Goal: Entertainment & Leisure: Consume media (video, audio)

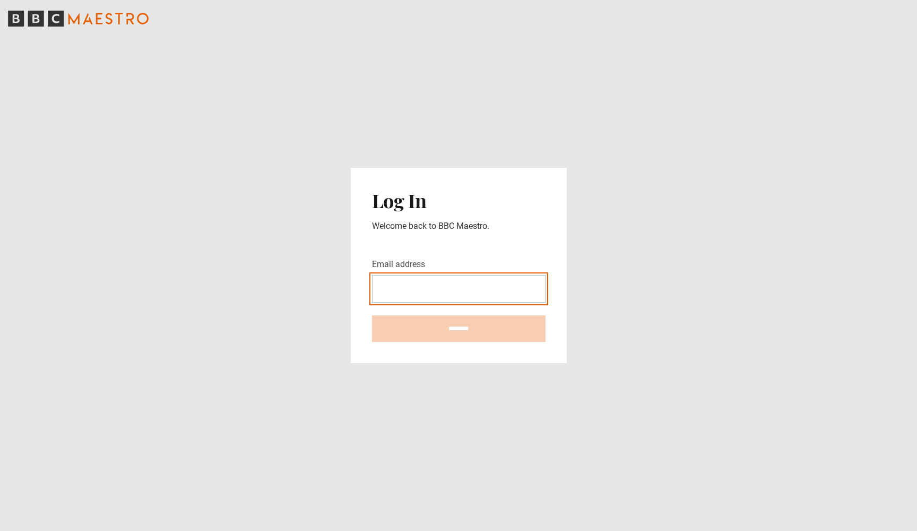
type input "**********"
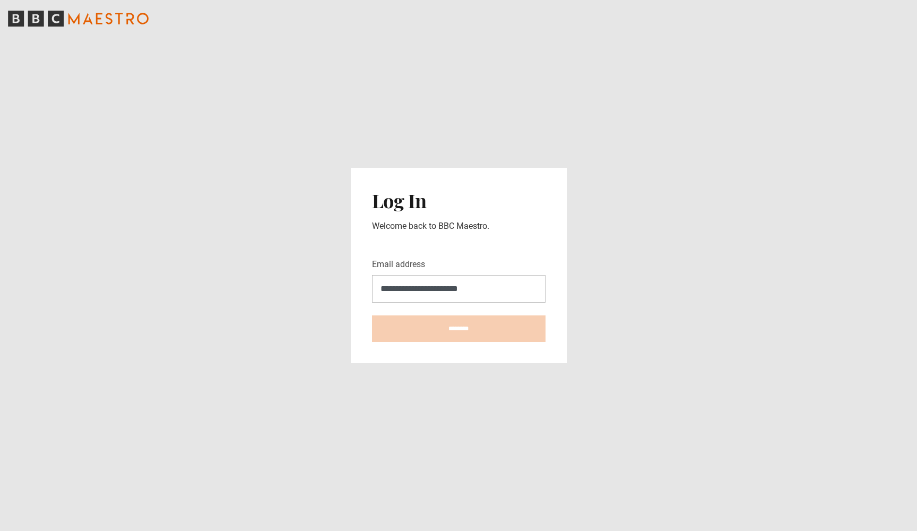
click at [459, 329] on input "********" at bounding box center [459, 328] width 174 height 27
type input "**********"
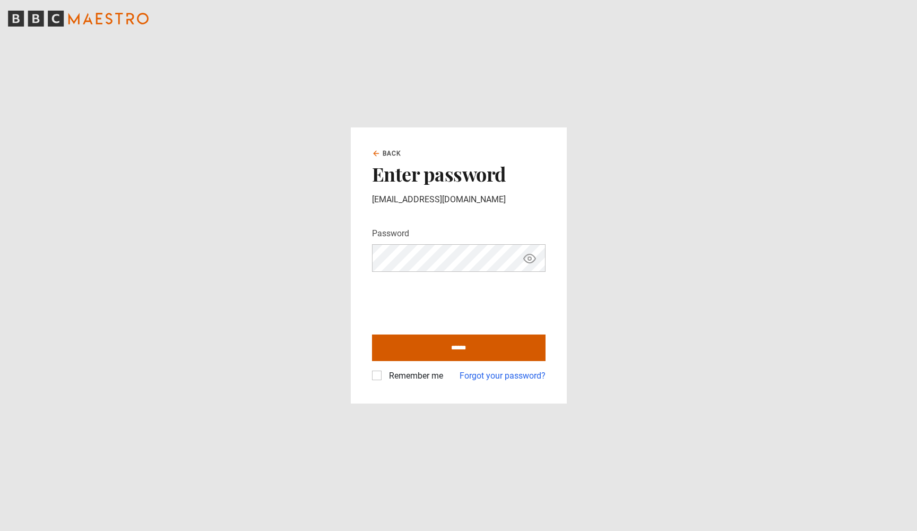
click at [446, 343] on input "******" at bounding box center [459, 347] width 174 height 27
type input "**********"
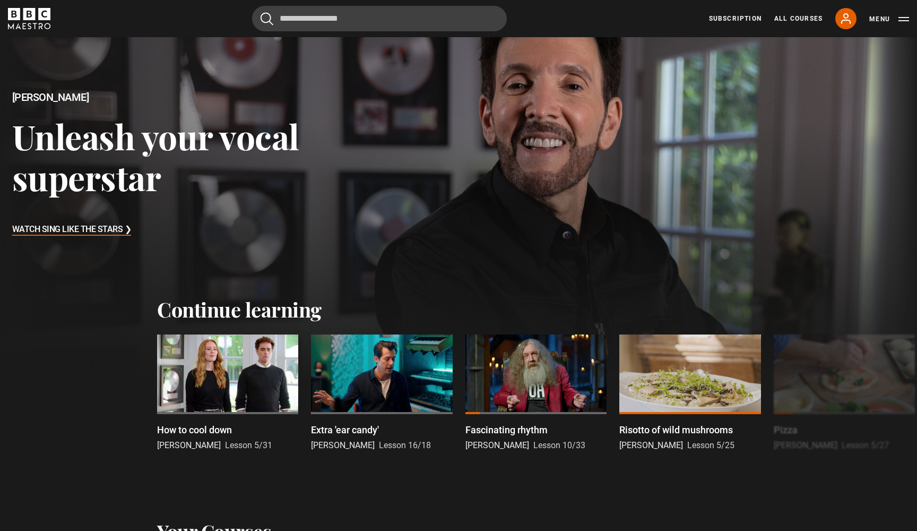
scroll to position [84, 0]
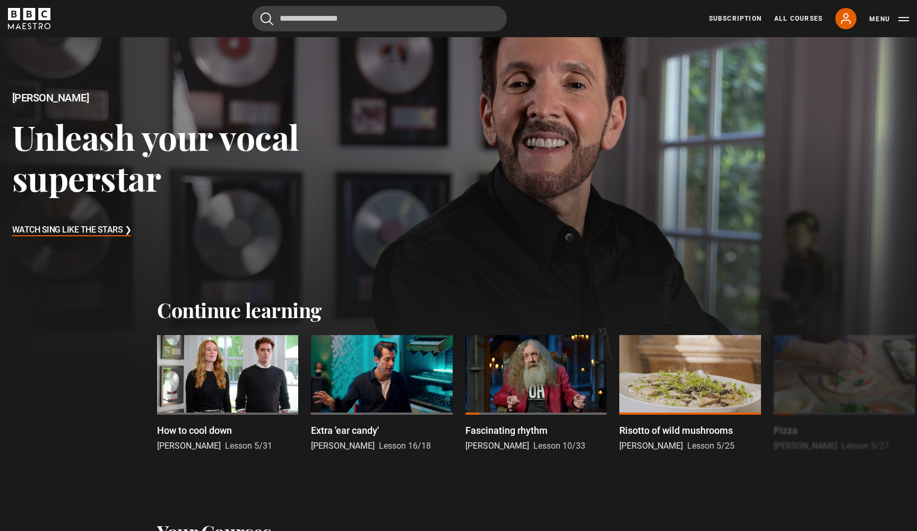
click at [87, 230] on h3 "Watch Sing Like the Stars ❯" at bounding box center [71, 230] width 119 height 16
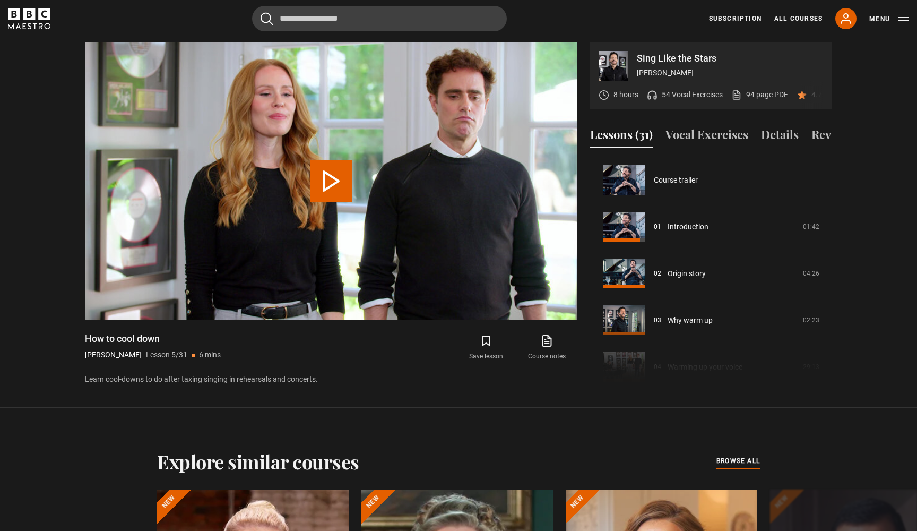
scroll to position [187, 0]
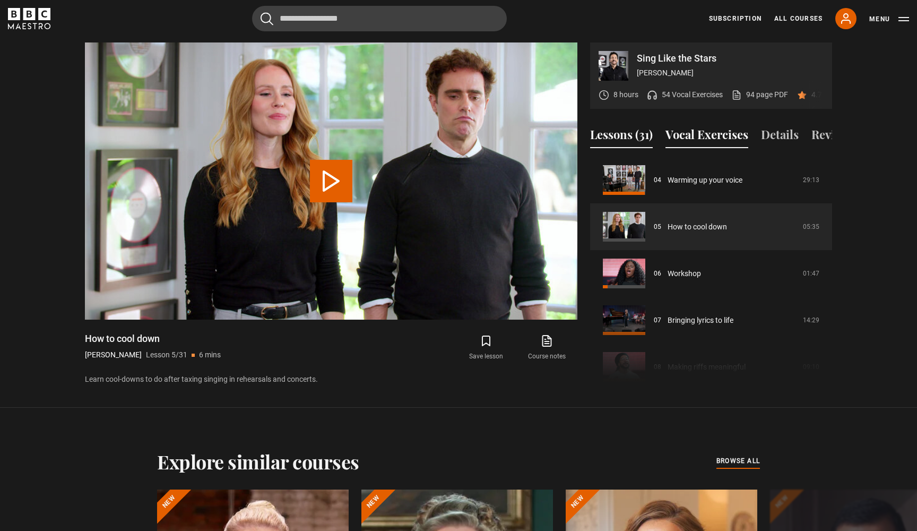
click at [729, 135] on button "Vocal Exercises" at bounding box center [707, 137] width 83 height 22
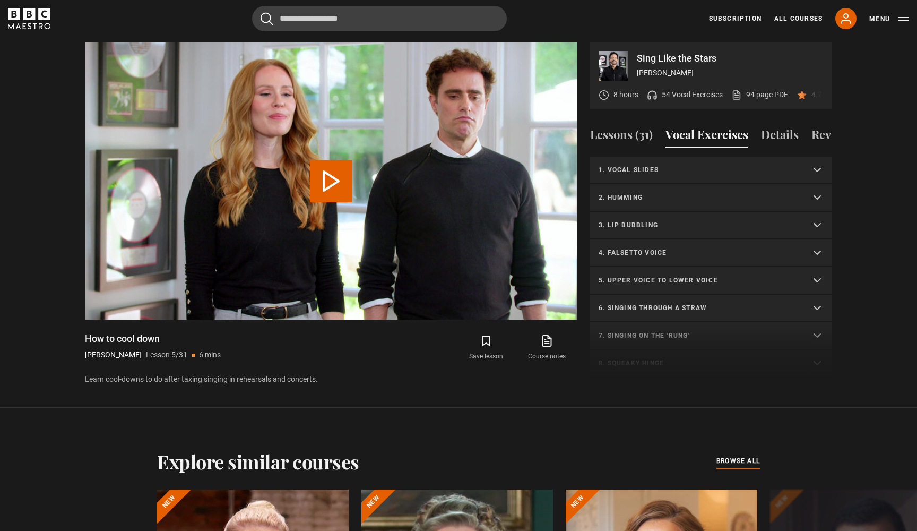
click at [823, 311] on summary "6. Singing through a straw" at bounding box center [711, 309] width 242 height 28
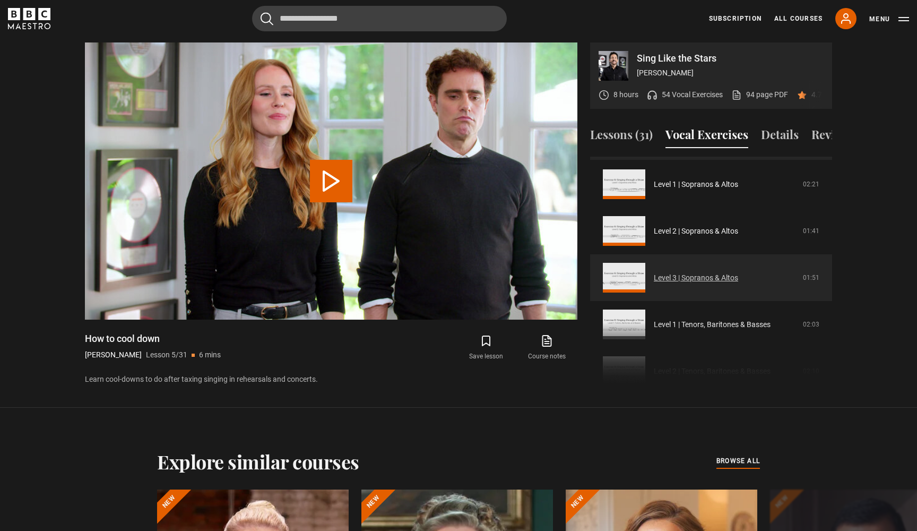
scroll to position [163, 0]
click at [738, 276] on link "Level 3 | Sopranos & Altos" at bounding box center [696, 276] width 84 height 11
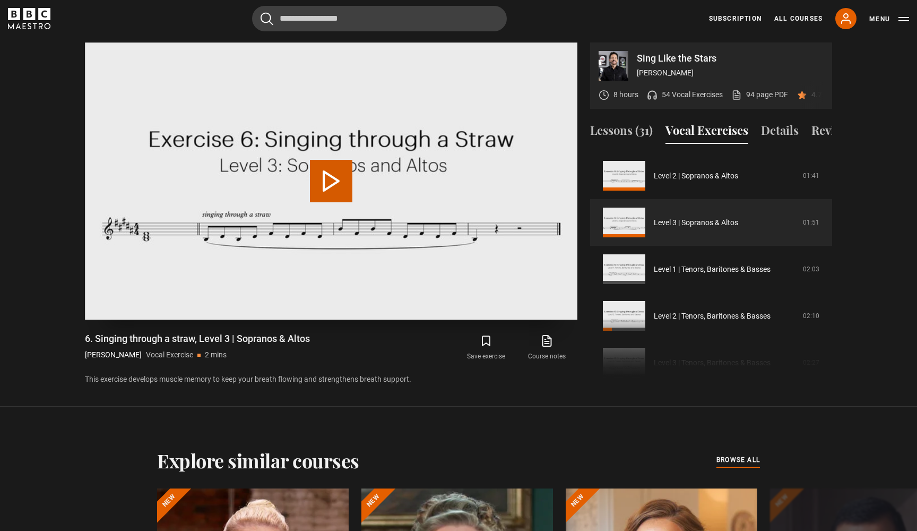
click at [339, 177] on button "Play Video" at bounding box center [331, 181] width 42 height 42
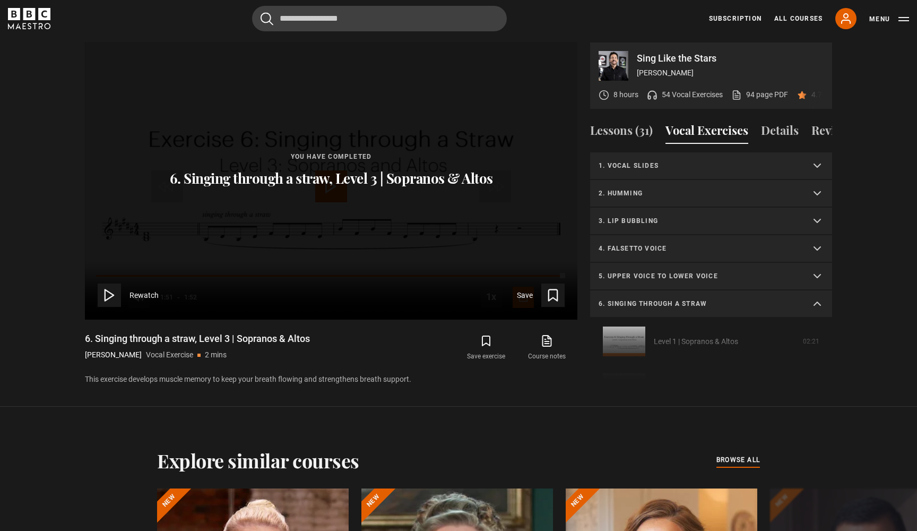
click at [818, 302] on summary "6. Singing through a straw" at bounding box center [711, 304] width 242 height 28
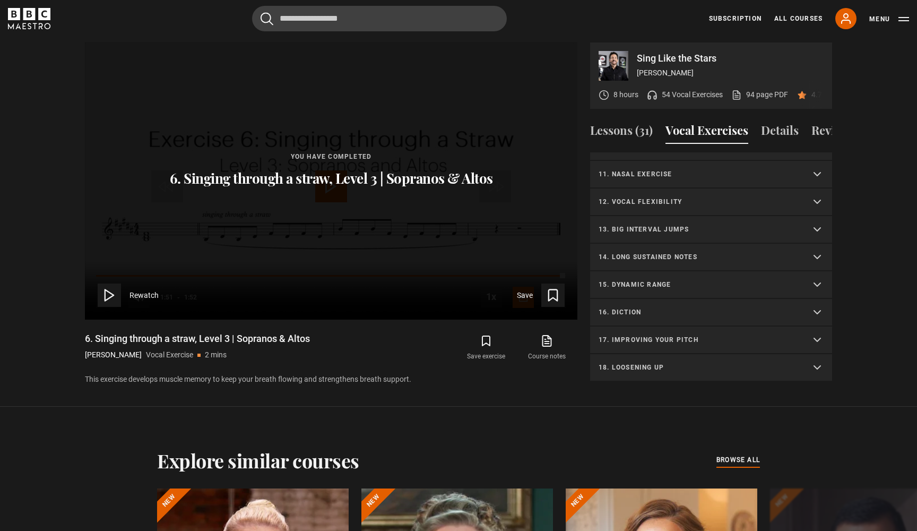
scroll to position [268, 0]
click at [821, 254] on summary "14. Long sustained notes" at bounding box center [711, 258] width 242 height 28
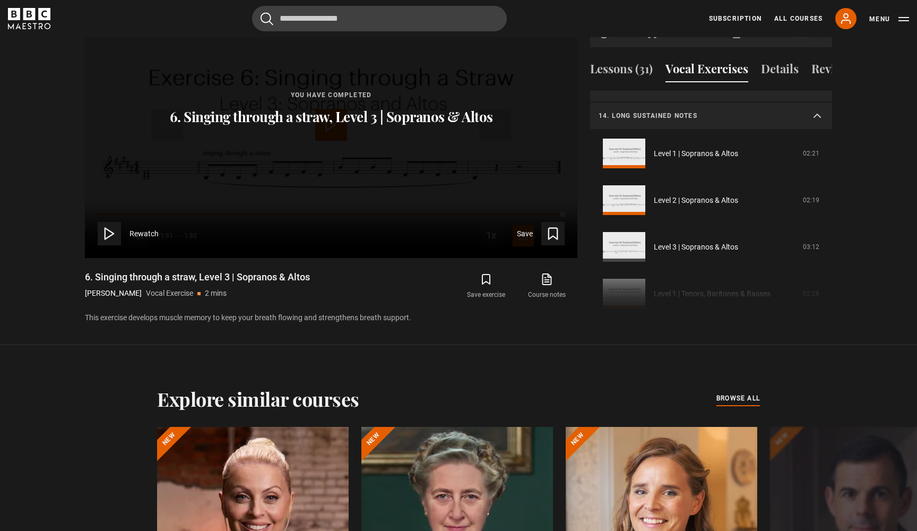
scroll to position [358, 0]
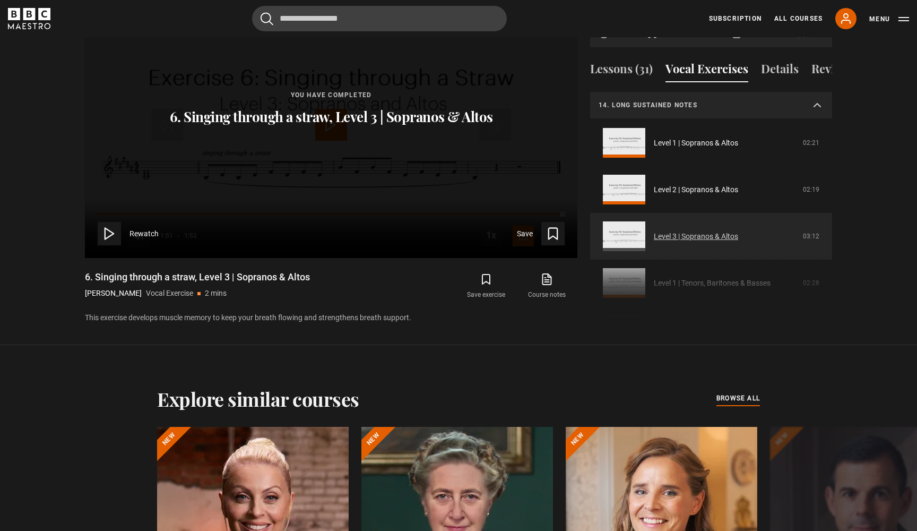
click at [695, 236] on link "Level 3 | Sopranos & Altos" at bounding box center [696, 236] width 84 height 11
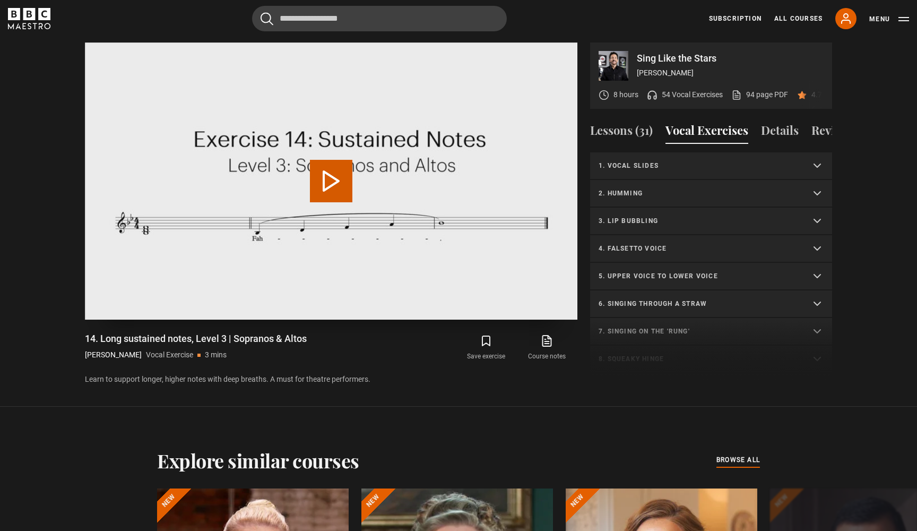
scroll to position [433, 0]
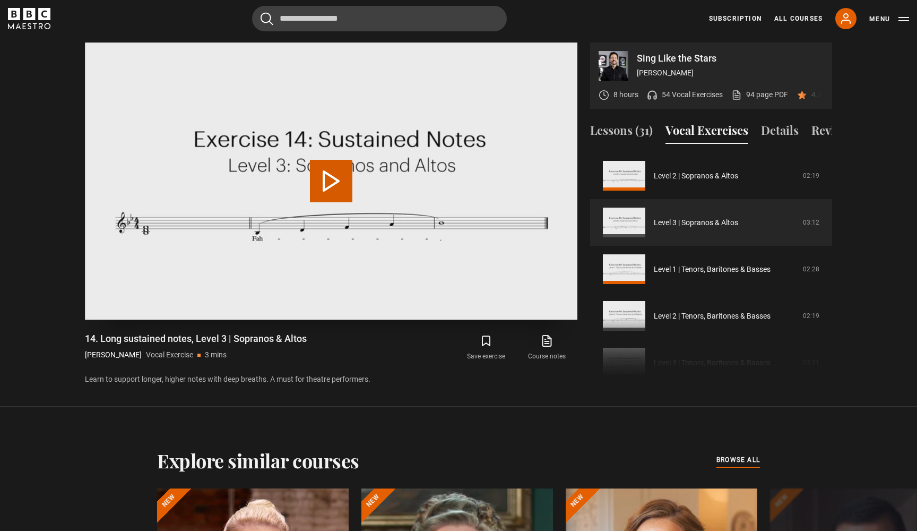
click at [316, 183] on button "Play Video" at bounding box center [331, 181] width 42 height 42
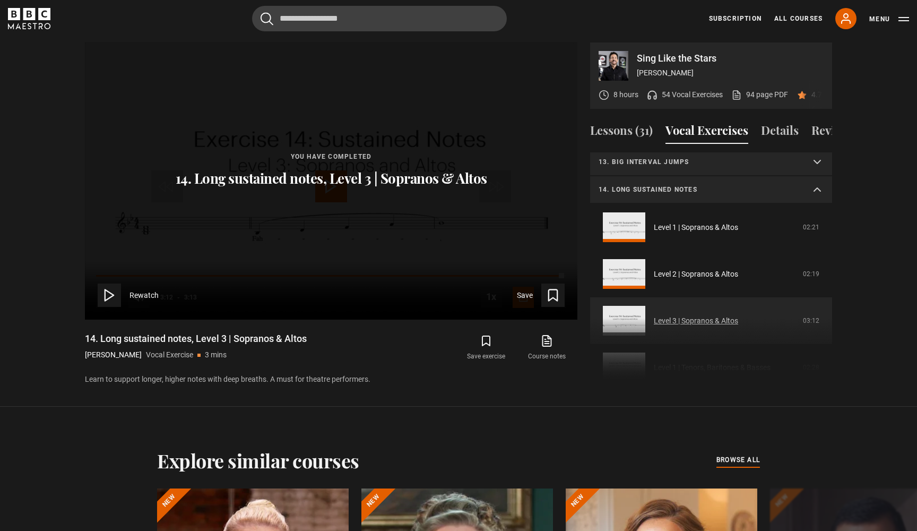
scroll to position [322, 0]
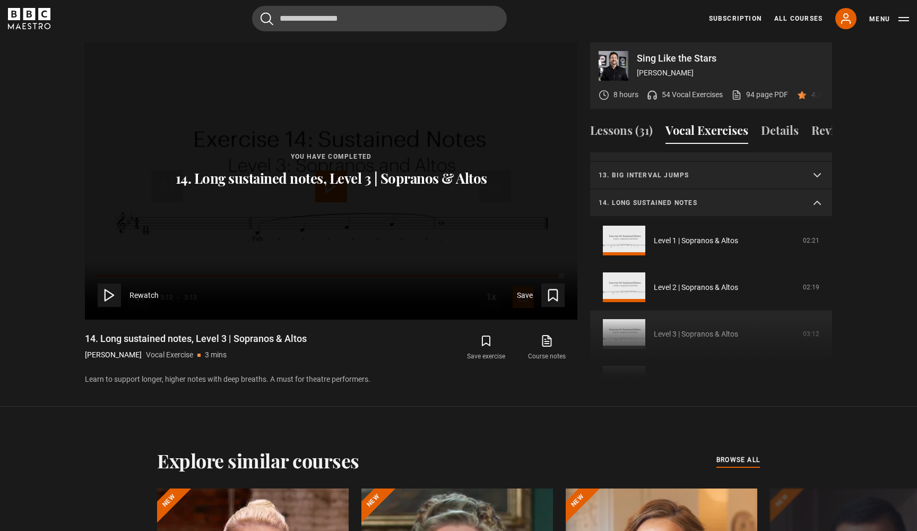
click at [817, 205] on summary "14. Long sustained notes" at bounding box center [711, 203] width 242 height 28
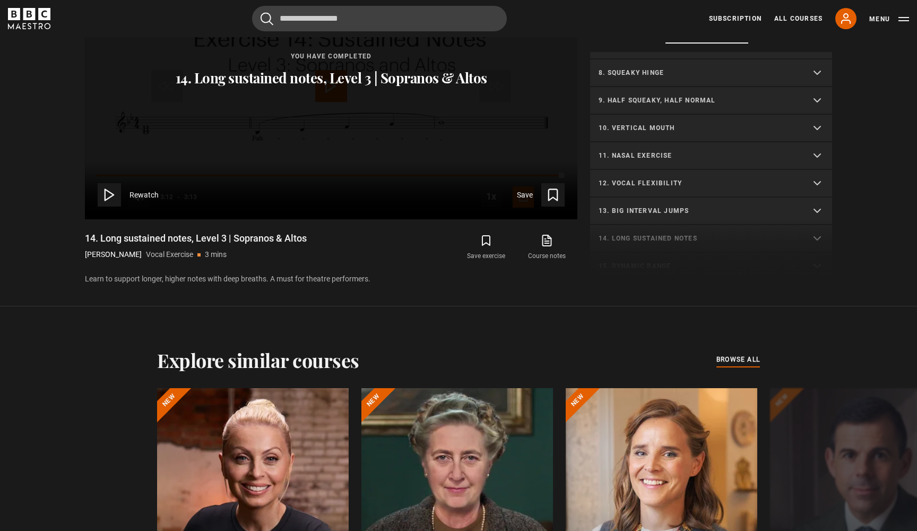
scroll to position [178, 0]
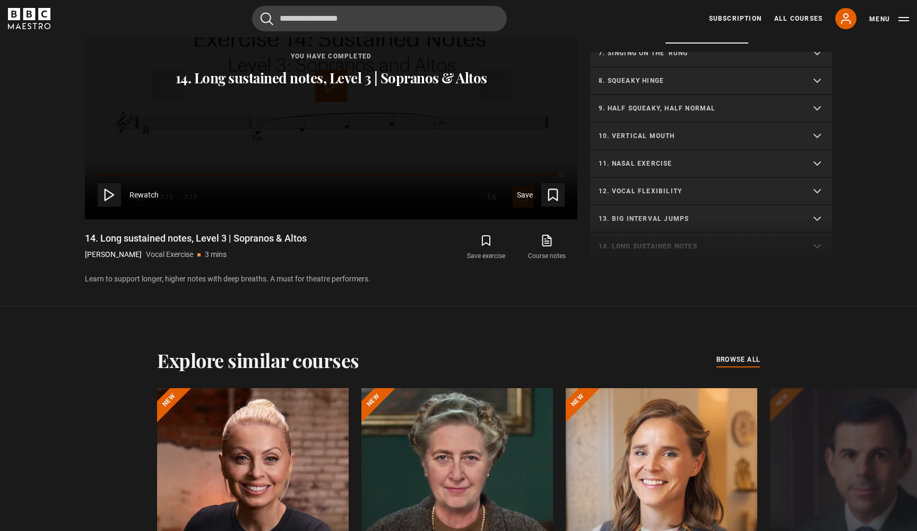
click at [816, 135] on summary "10. Vertical mouth" at bounding box center [711, 137] width 242 height 28
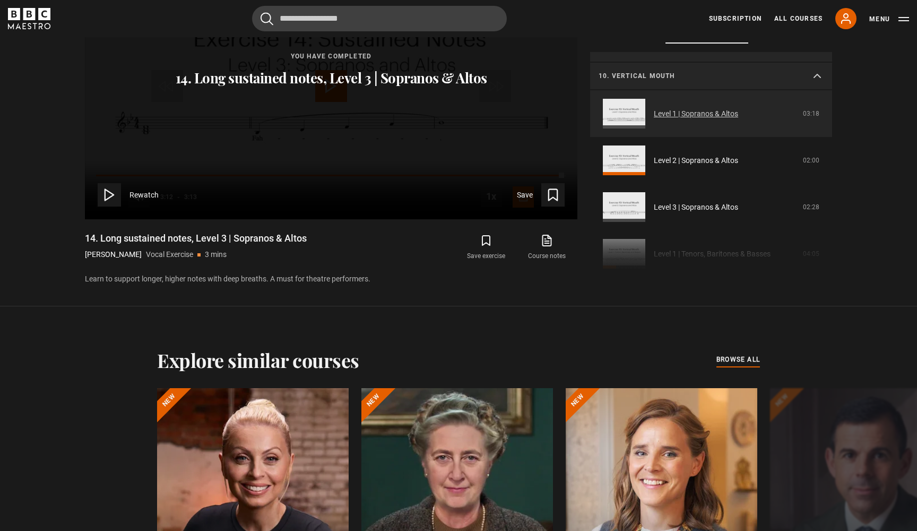
scroll to position [254, 0]
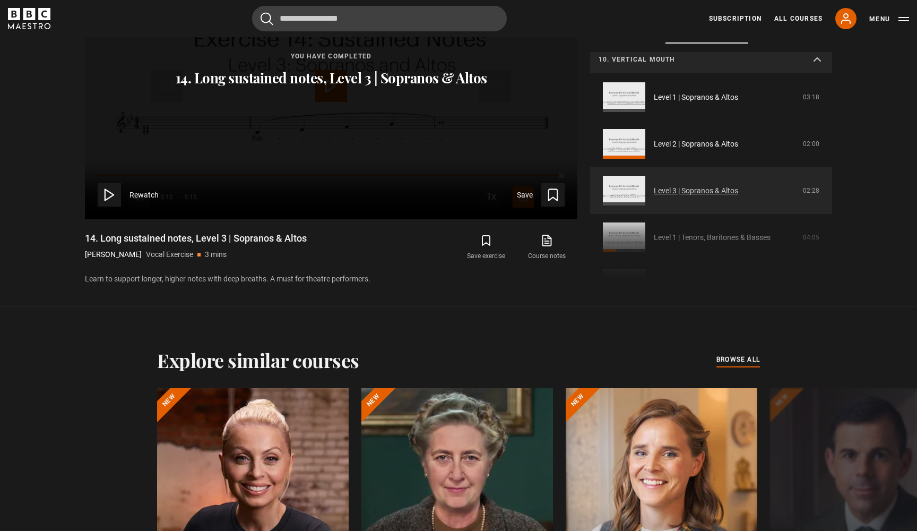
click at [731, 195] on link "Level 3 | Sopranos & Altos" at bounding box center [696, 190] width 84 height 11
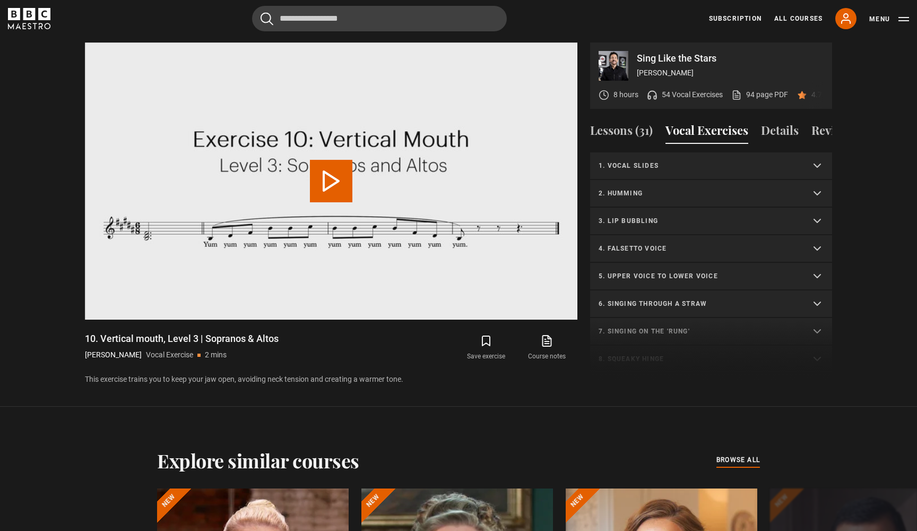
scroll to position [323, 0]
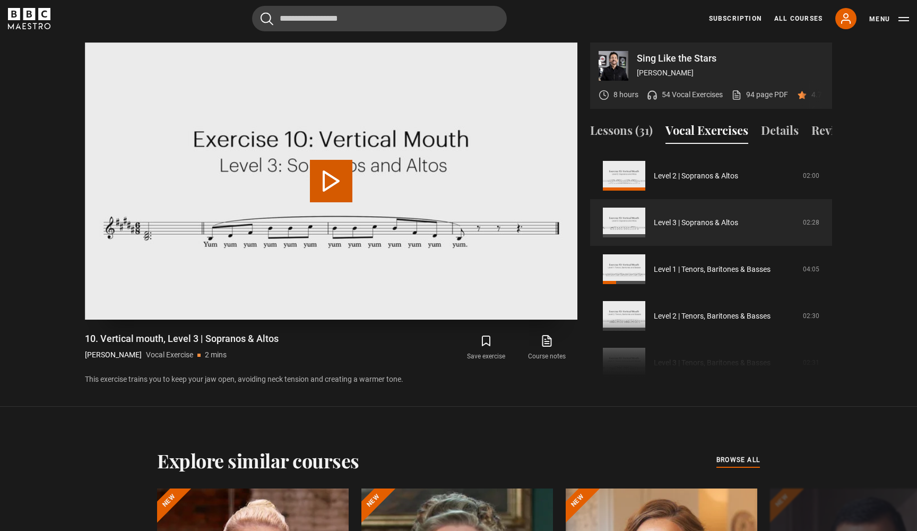
click at [340, 176] on button "Play Video" at bounding box center [331, 181] width 42 height 42
